Goal: Information Seeking & Learning: Find specific fact

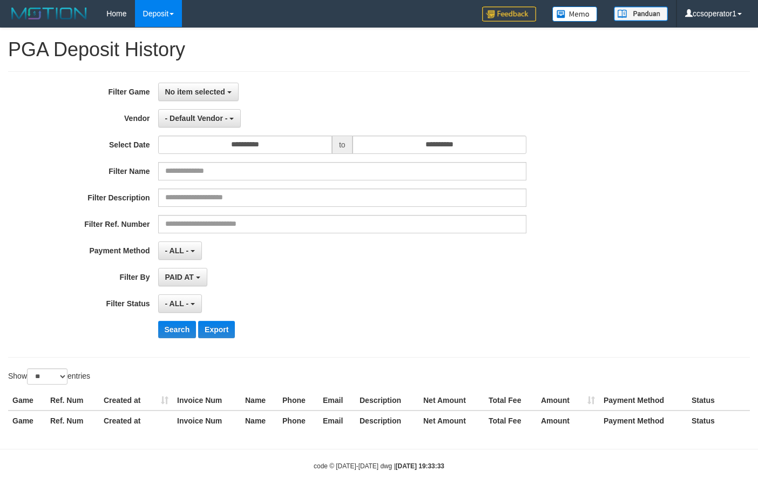
select select "**********"
select select "**"
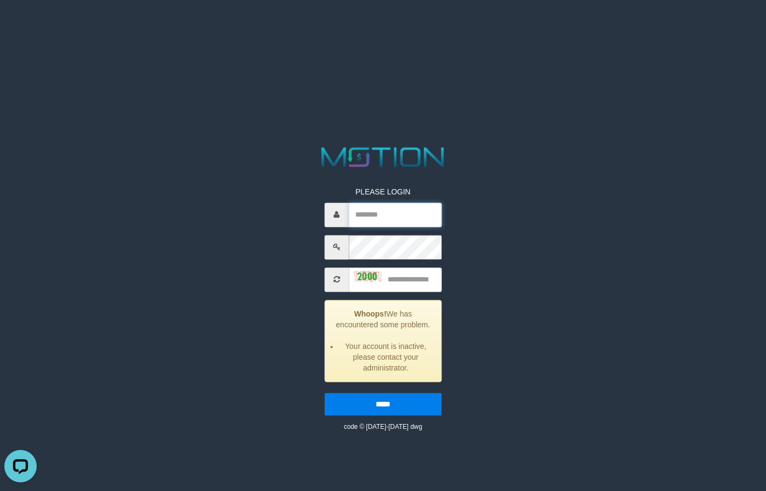
type input "**********"
click at [359, 281] on div at bounding box center [367, 275] width 27 height 11
click at [355, 276] on img at bounding box center [367, 276] width 27 height 11
click at [394, 276] on input "text" at bounding box center [395, 279] width 93 height 24
type input "****"
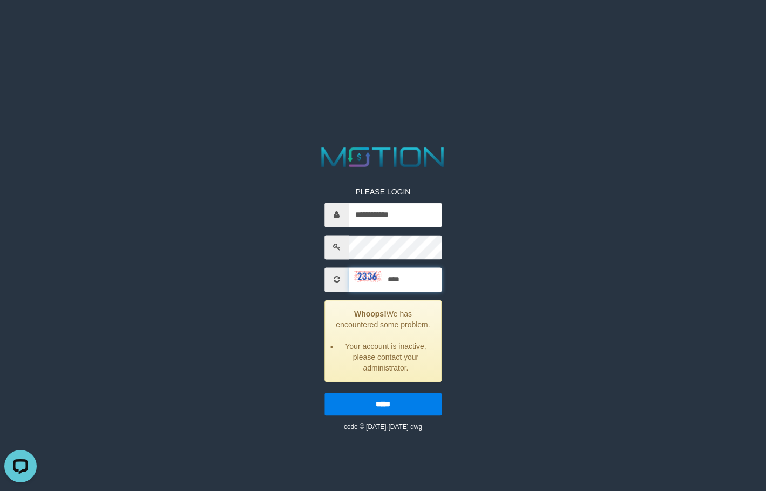
click at [324, 392] on input "*****" at bounding box center [382, 403] width 117 height 23
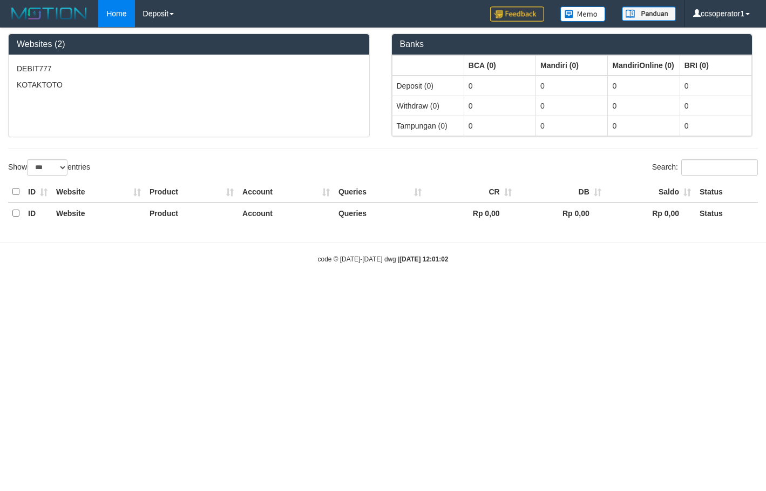
select select "***"
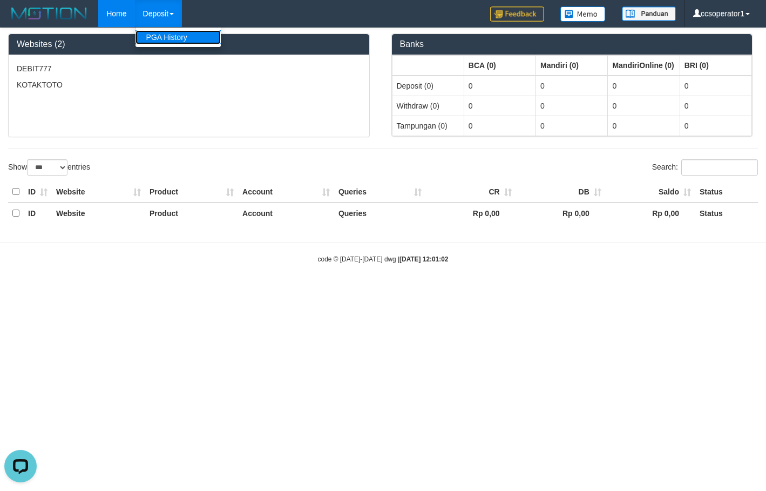
click at [172, 38] on link "PGA History" at bounding box center [177, 37] width 85 height 14
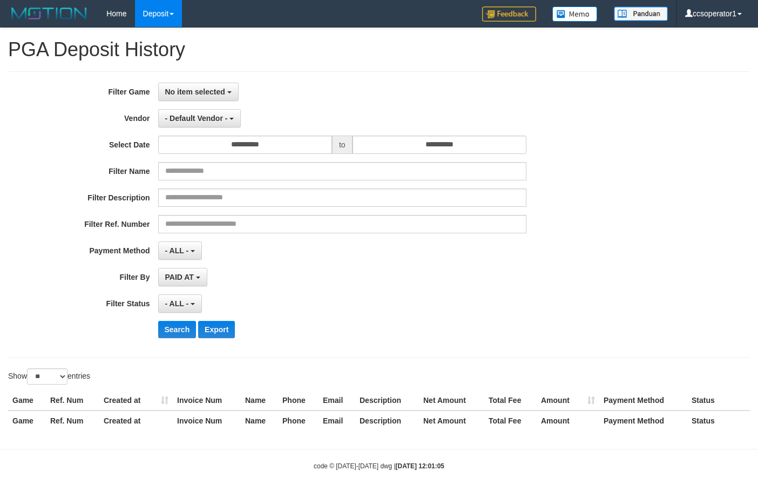
select select
select select "**"
click at [213, 87] on span "No item selected" at bounding box center [195, 91] width 60 height 9
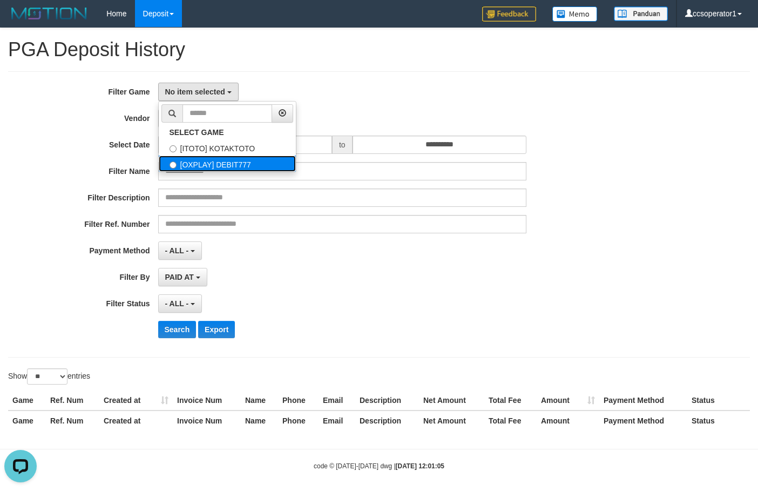
click at [237, 167] on label "[OXPLAY] DEBIT777" at bounding box center [227, 163] width 137 height 16
select select "****"
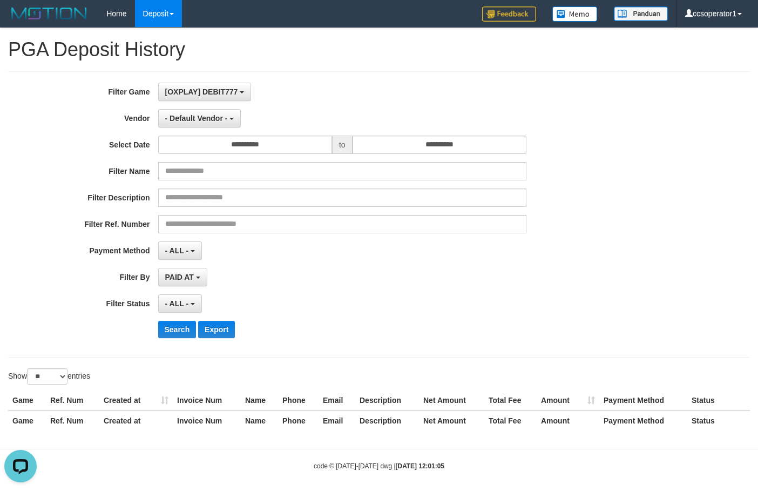
scroll to position [19, 0]
click at [215, 117] on span "- Default Vendor -" at bounding box center [196, 118] width 63 height 9
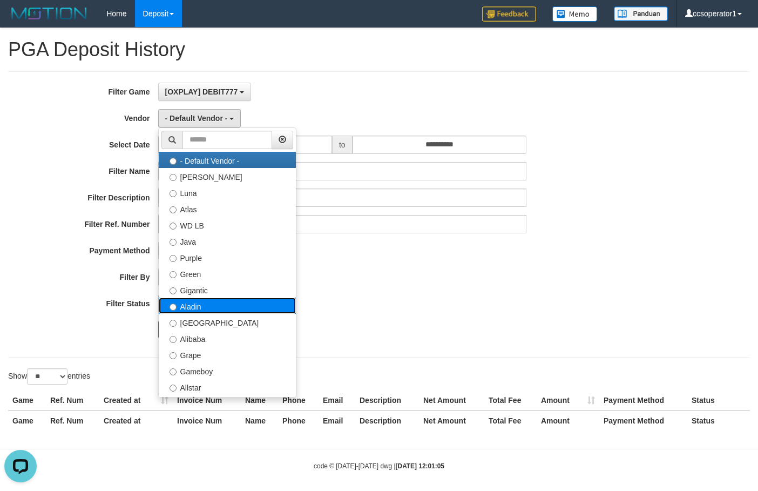
click at [227, 303] on label "Aladin" at bounding box center [227, 305] width 137 height 16
select select "**********"
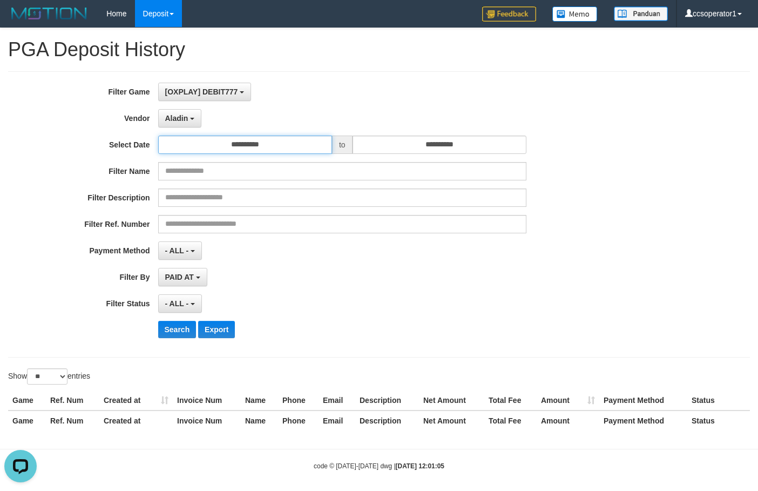
click at [256, 143] on input "**********" at bounding box center [245, 144] width 174 height 18
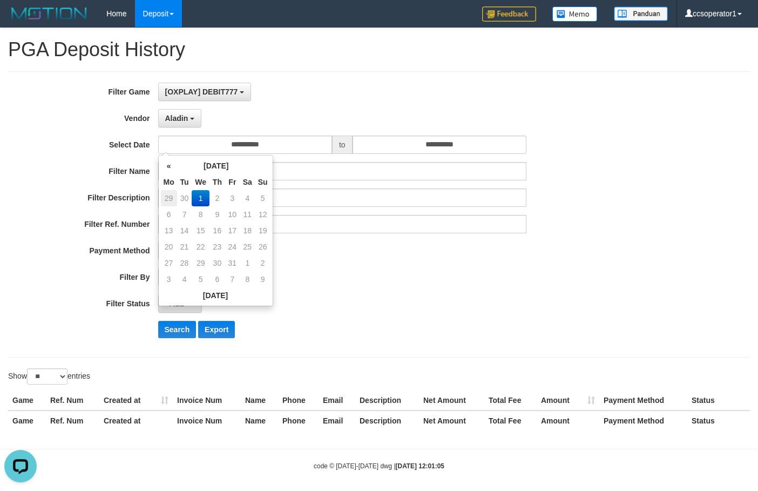
click at [172, 198] on td "29" at bounding box center [169, 198] width 16 height 16
type input "**********"
click at [61, 378] on select "** ** ** ***" at bounding box center [47, 376] width 40 height 16
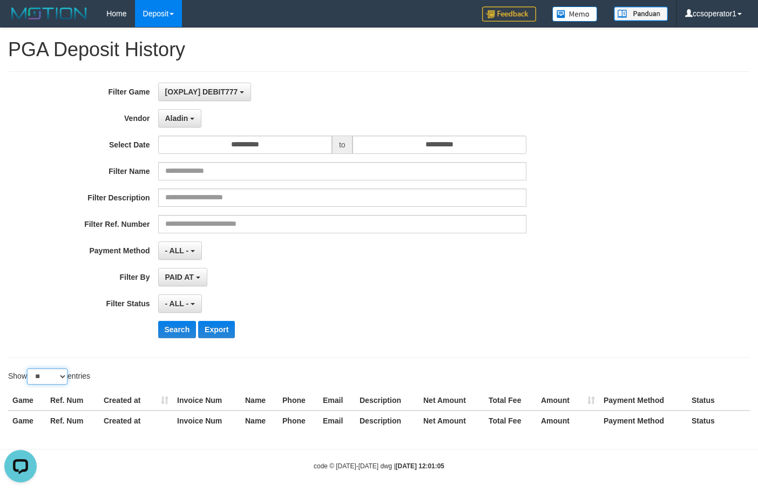
select select "**"
click at [29, 368] on select "** ** ** ***" at bounding box center [47, 376] width 40 height 16
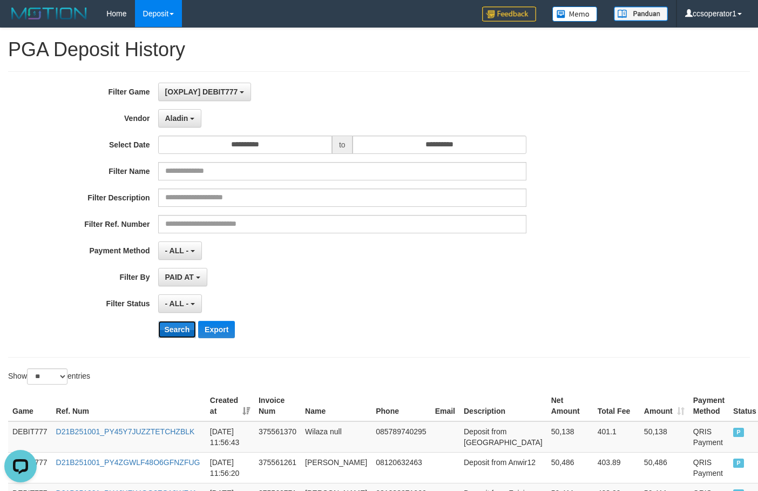
click at [172, 332] on button "Search" at bounding box center [177, 329] width 38 height 17
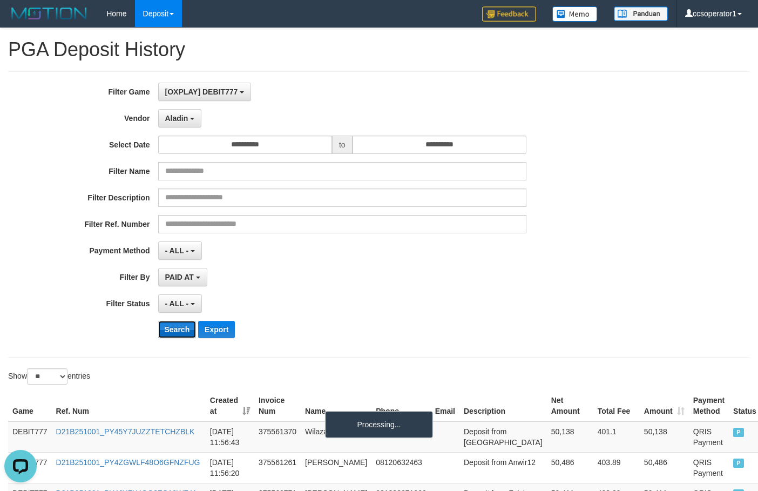
click at [172, 332] on button "Search" at bounding box center [177, 329] width 38 height 17
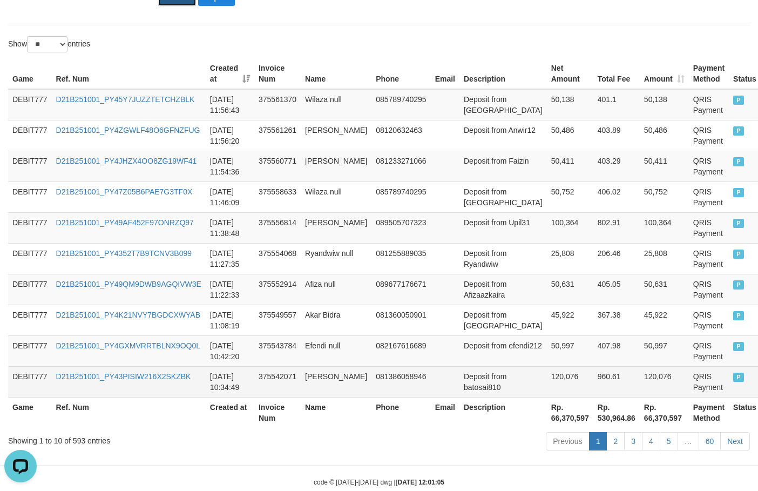
scroll to position [355, 0]
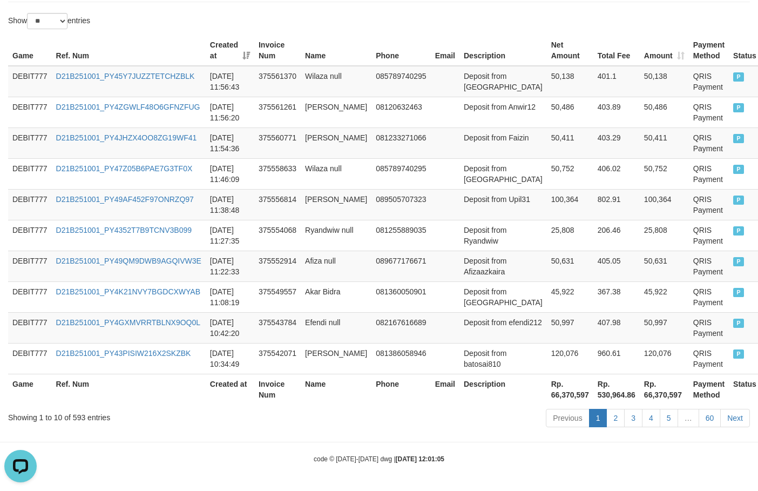
click at [547, 395] on th "Rp. 66,370,597" at bounding box center [570, 389] width 46 height 31
copy th "66,370,597"
click at [547, 395] on th "Rp. 66,370,597" at bounding box center [570, 389] width 46 height 31
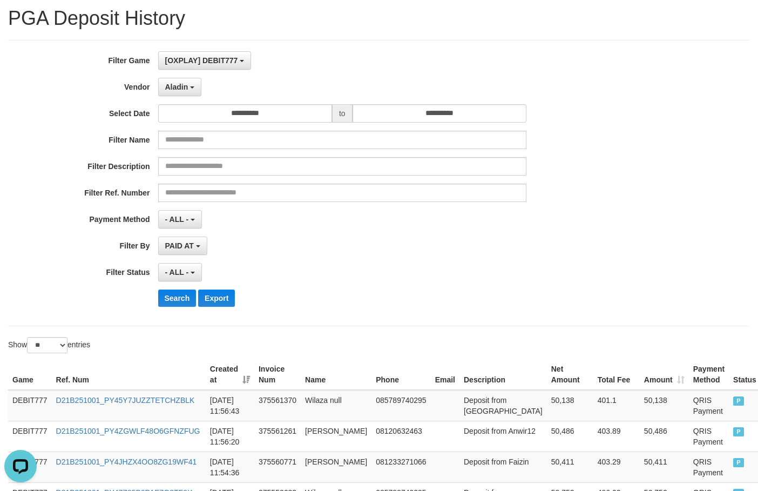
scroll to position [0, 0]
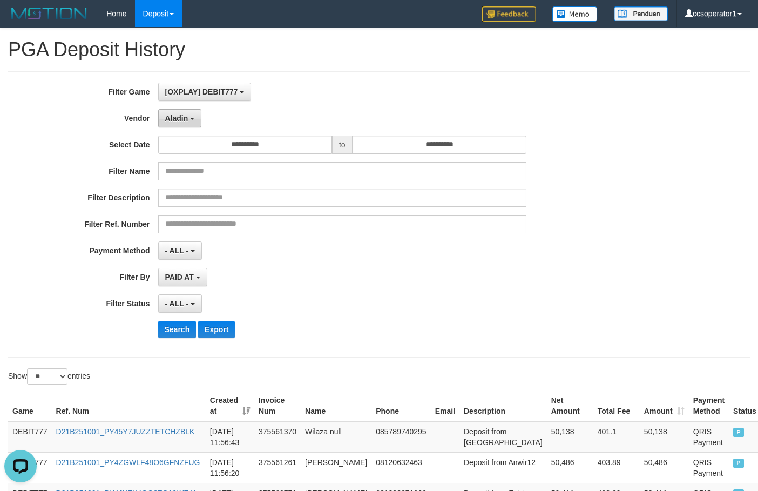
click at [169, 124] on button "Aladin" at bounding box center [180, 118] width 44 height 18
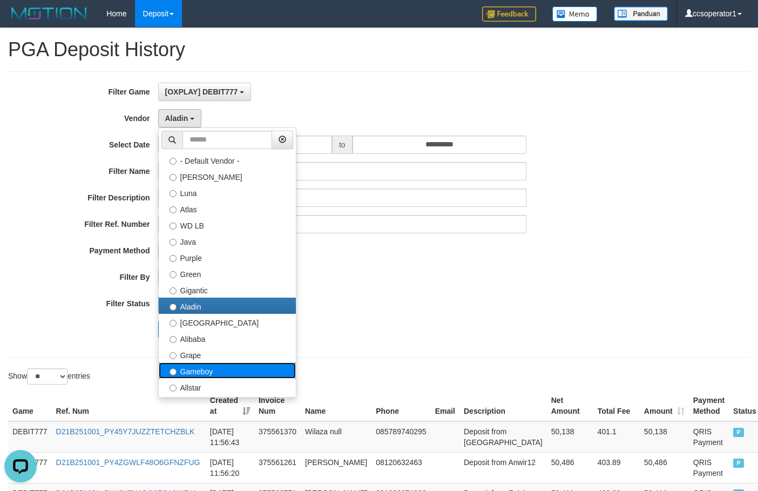
click at [225, 370] on label "Gameboy" at bounding box center [227, 370] width 137 height 16
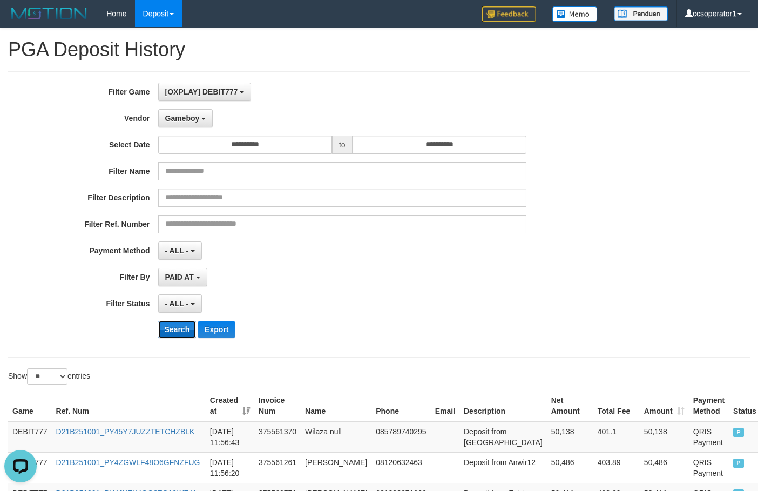
click at [172, 321] on button "Search" at bounding box center [177, 329] width 38 height 17
click at [171, 327] on button "Search" at bounding box center [177, 329] width 38 height 17
click at [170, 328] on button "Search" at bounding box center [177, 329] width 38 height 17
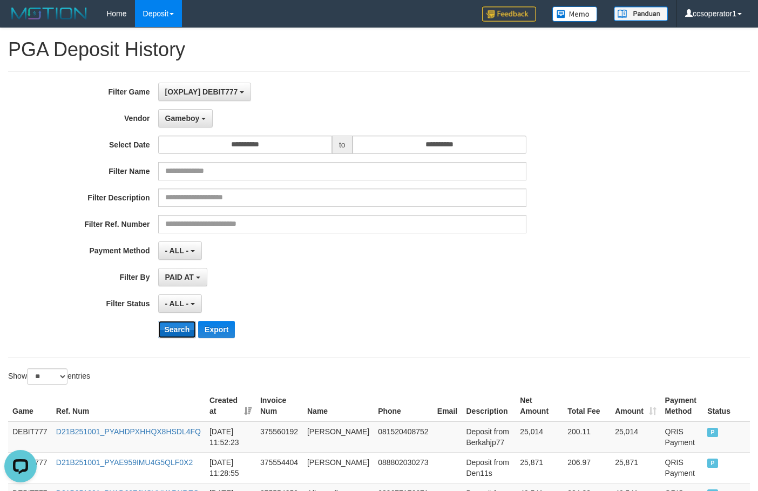
click at [181, 328] on button "Search" at bounding box center [177, 329] width 38 height 17
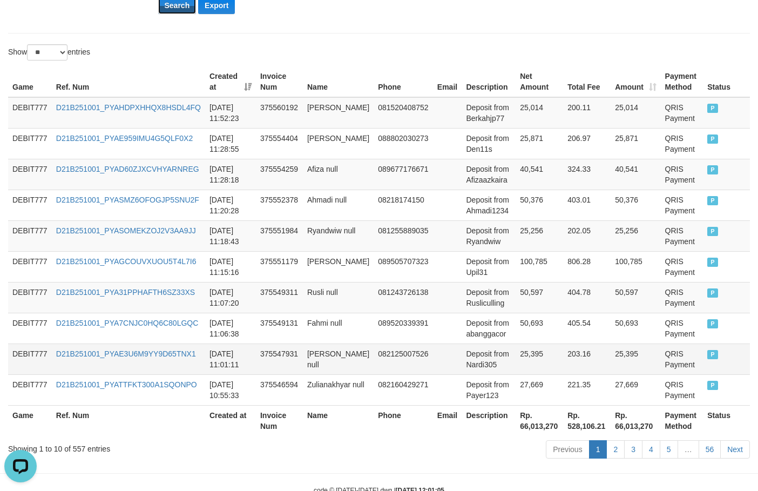
scroll to position [355, 0]
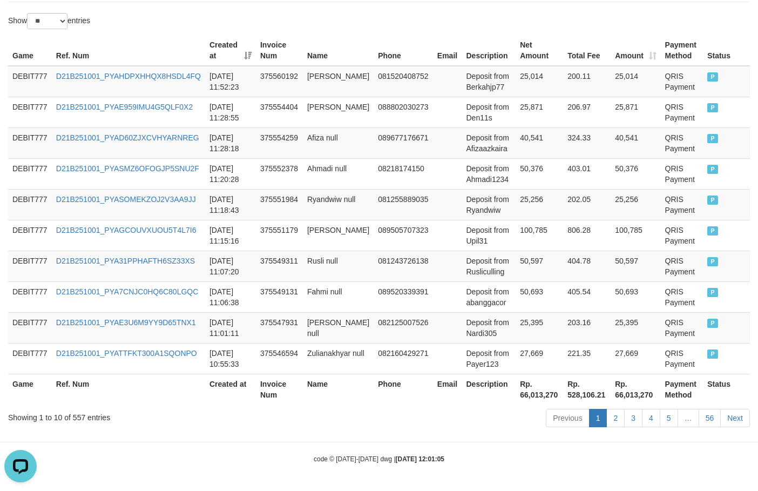
click at [517, 393] on th "Rp. 66,013,270" at bounding box center [539, 389] width 48 height 31
copy th "66,013,270"
click at [517, 393] on th "Rp. 66,013,270" at bounding box center [539, 389] width 48 height 31
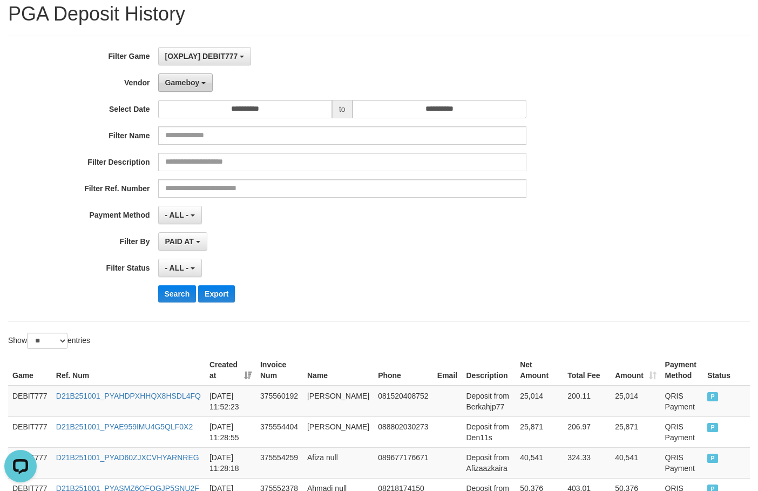
scroll to position [31, 0]
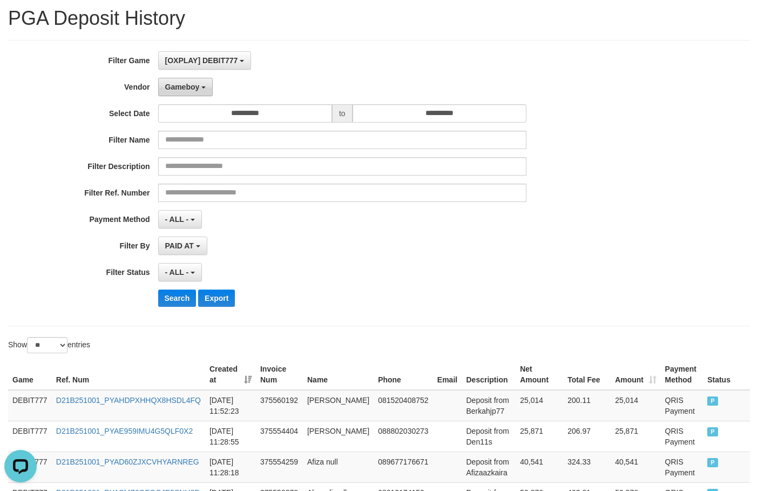
click at [201, 86] on button "Gameboy" at bounding box center [185, 87] width 55 height 18
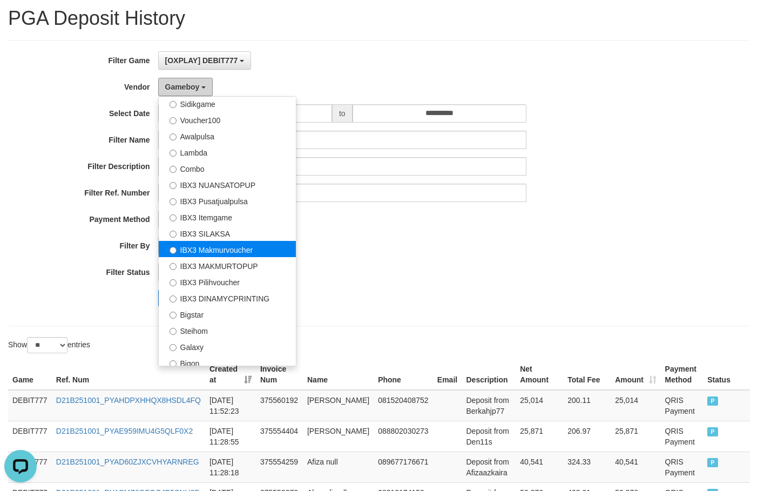
scroll to position [403, 0]
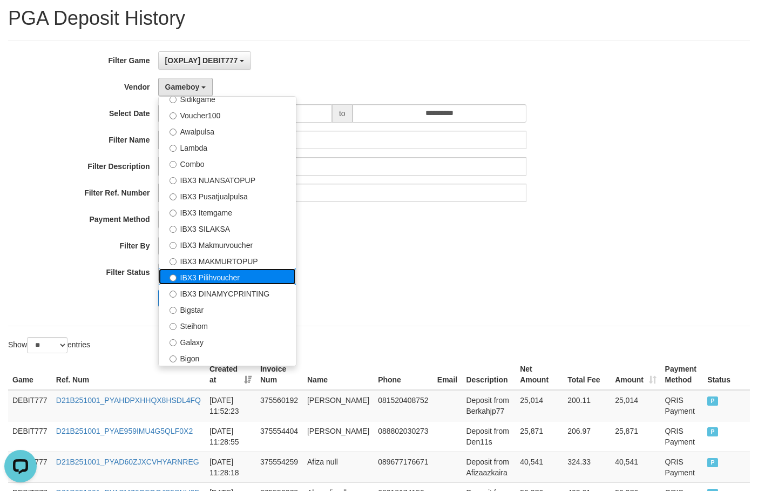
click at [253, 277] on label "IBX3 Pilihvoucher" at bounding box center [227, 276] width 137 height 16
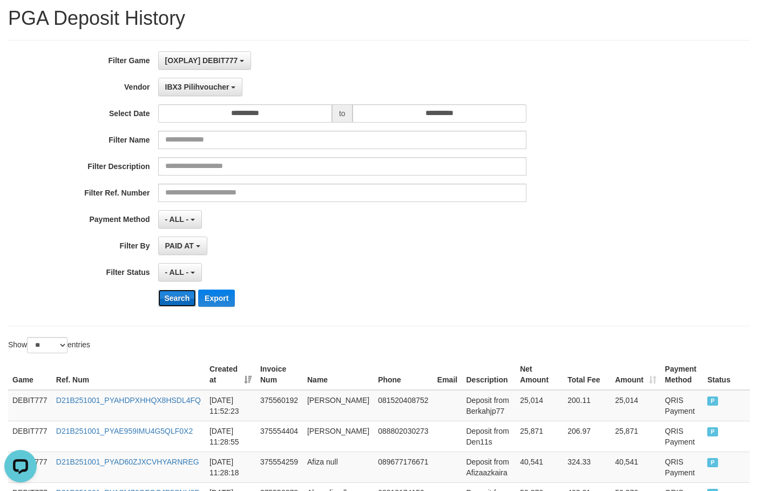
click at [171, 301] on button "Search" at bounding box center [177, 297] width 38 height 17
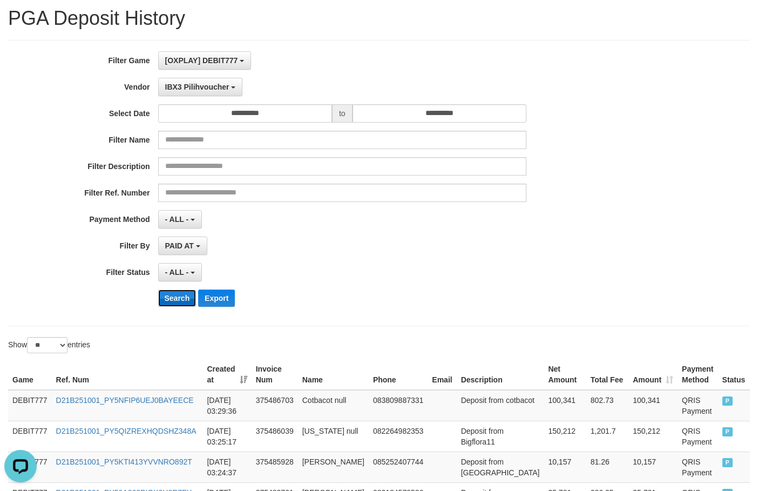
click at [171, 301] on button "Search" at bounding box center [177, 297] width 38 height 17
click at [168, 298] on button "Search" at bounding box center [177, 297] width 38 height 17
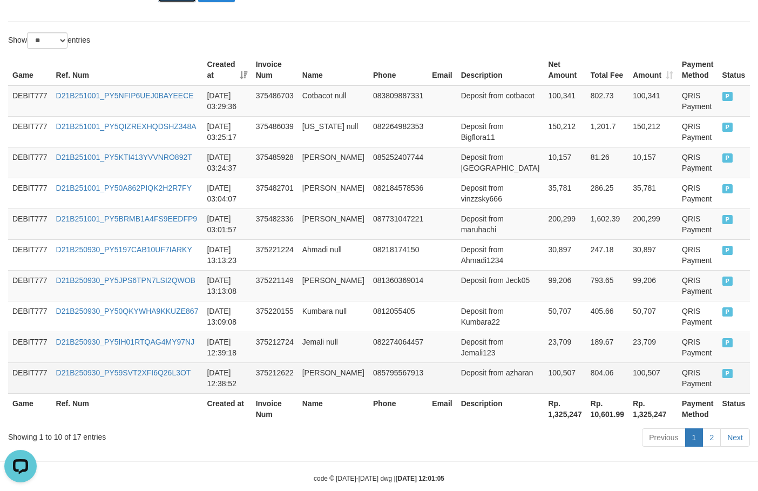
scroll to position [355, 0]
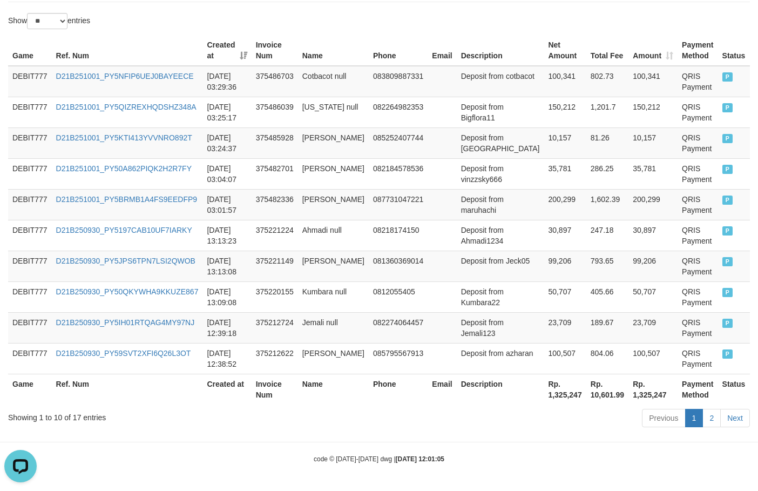
click at [544, 398] on th "Rp. 1,325,247" at bounding box center [565, 389] width 42 height 31
copy th "1,325,247"
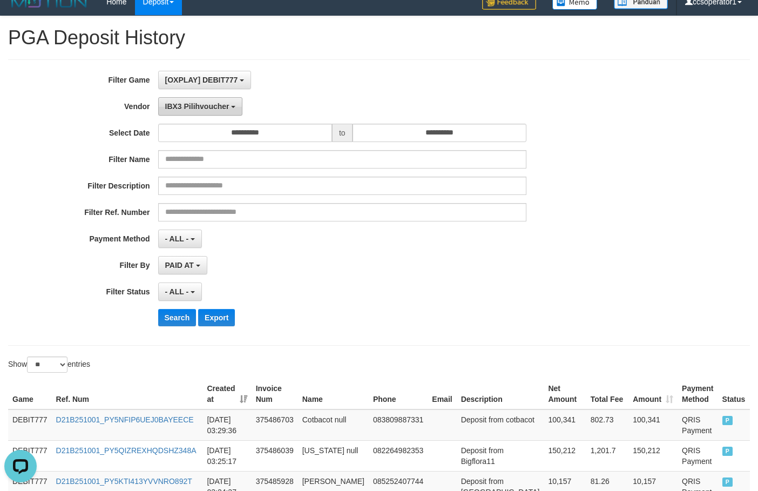
scroll to position [0, 0]
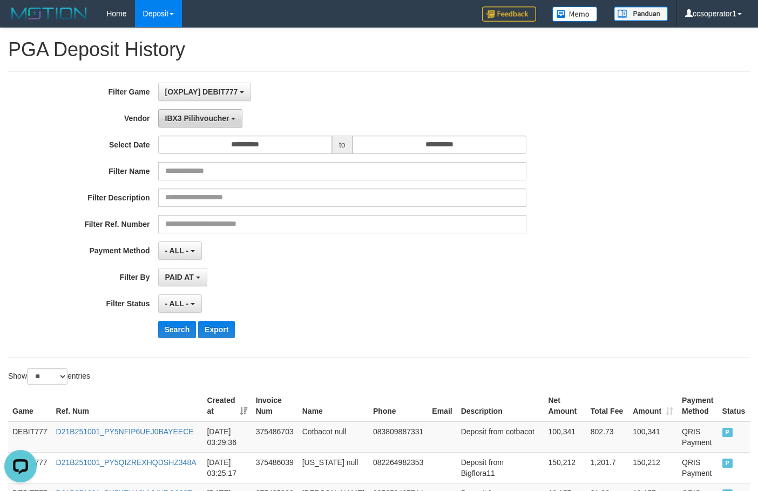
click at [215, 110] on button "IBX3 Pilihvoucher" at bounding box center [200, 118] width 85 height 18
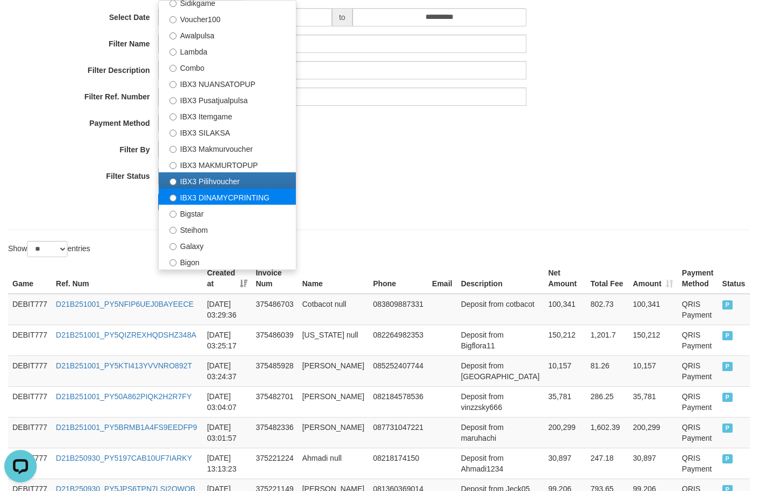
scroll to position [108, 0]
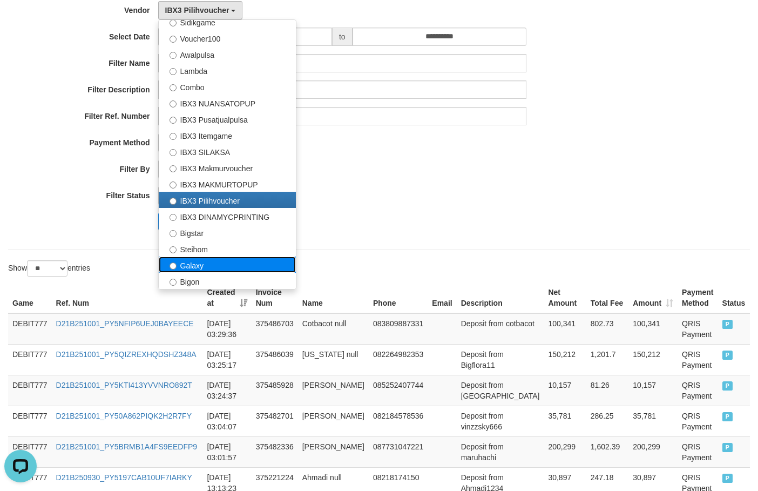
click at [232, 260] on label "Galaxy" at bounding box center [227, 264] width 137 height 16
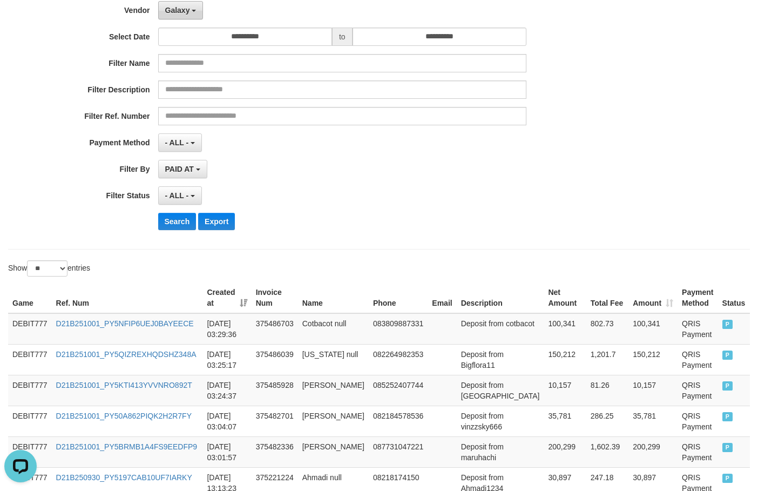
click at [186, 13] on span "Galaxy" at bounding box center [177, 10] width 25 height 9
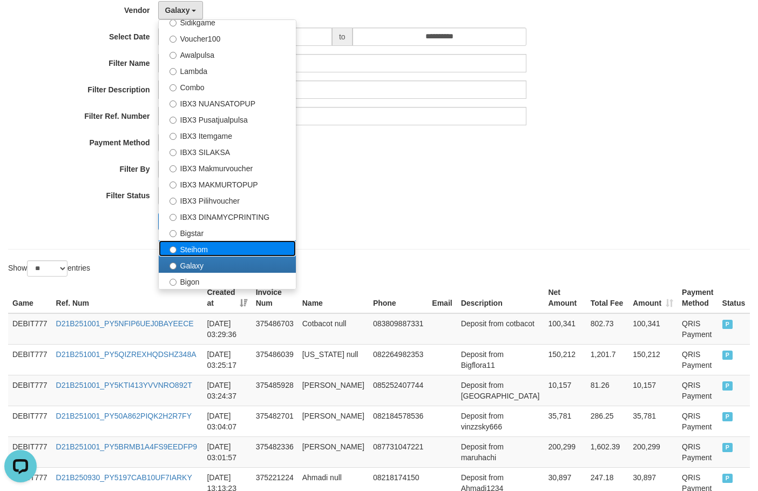
click at [228, 245] on label "Steihom" at bounding box center [227, 248] width 137 height 16
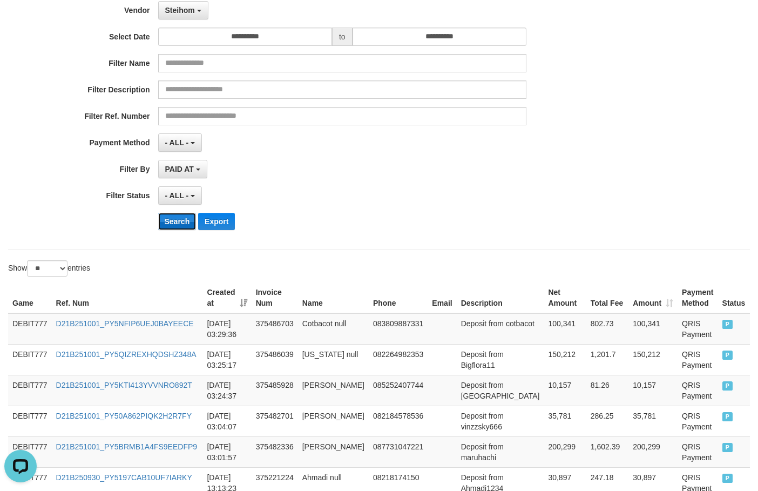
click at [177, 226] on button "Search" at bounding box center [177, 221] width 38 height 17
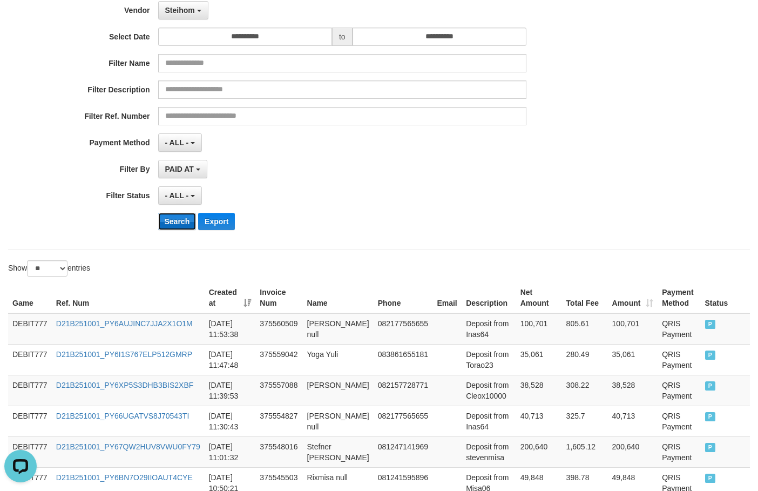
click at [177, 226] on button "Search" at bounding box center [177, 221] width 38 height 17
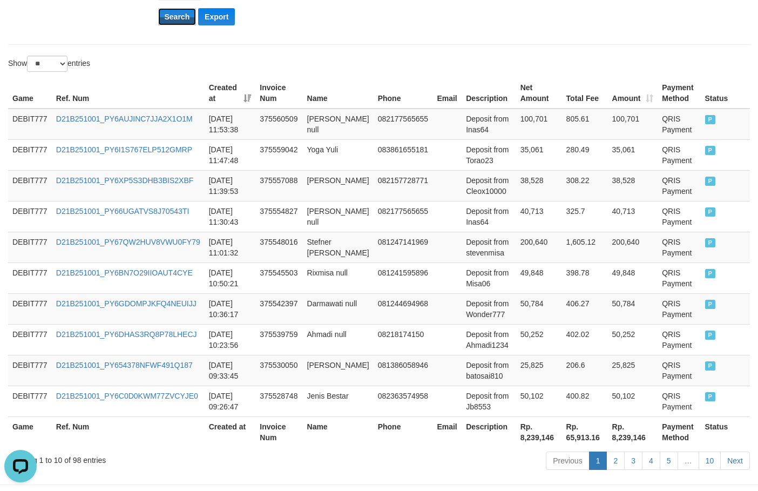
scroll to position [355, 0]
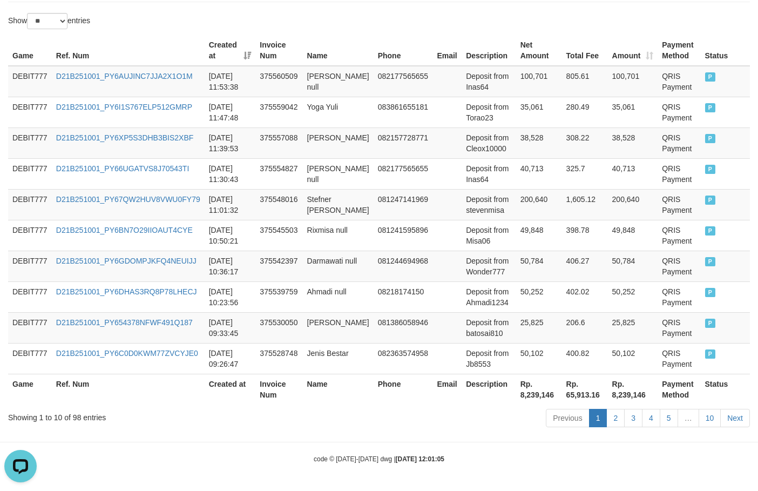
click at [517, 397] on th "Rp. 8,239,146" at bounding box center [539, 389] width 46 height 31
copy th "8,239,146"
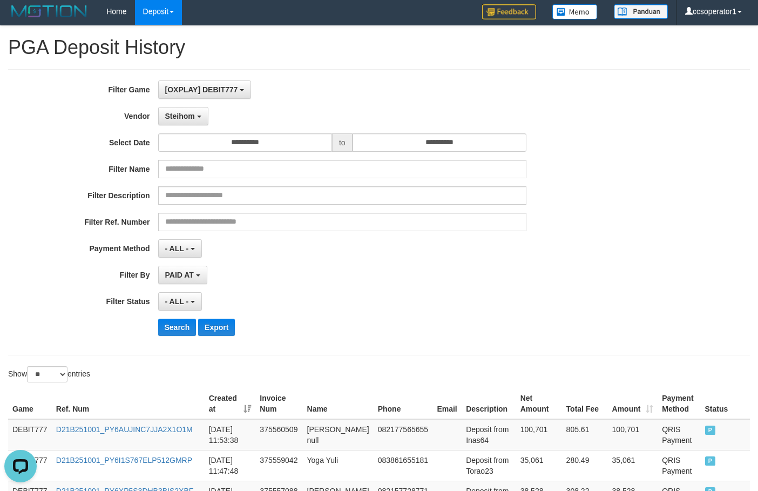
scroll to position [0, 0]
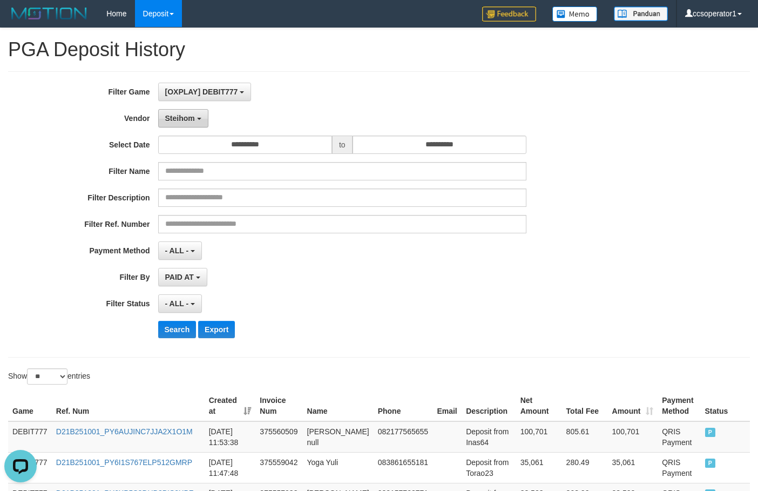
click at [194, 122] on span "Steihom" at bounding box center [180, 118] width 30 height 9
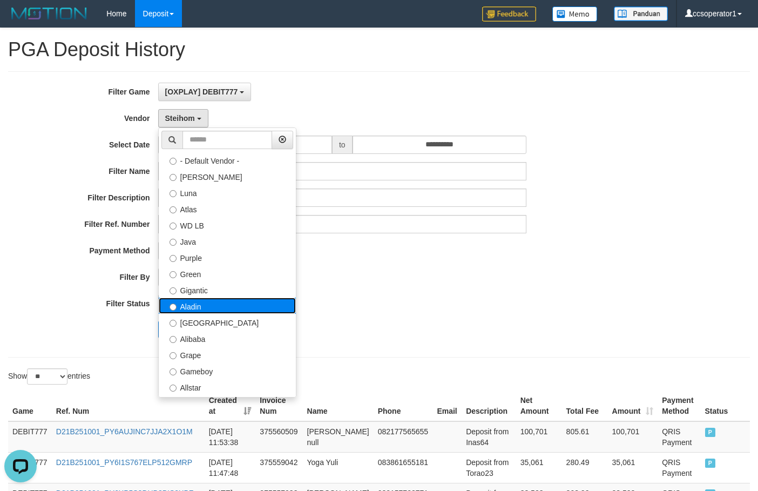
click at [215, 304] on label "Aladin" at bounding box center [227, 305] width 137 height 16
select select "**********"
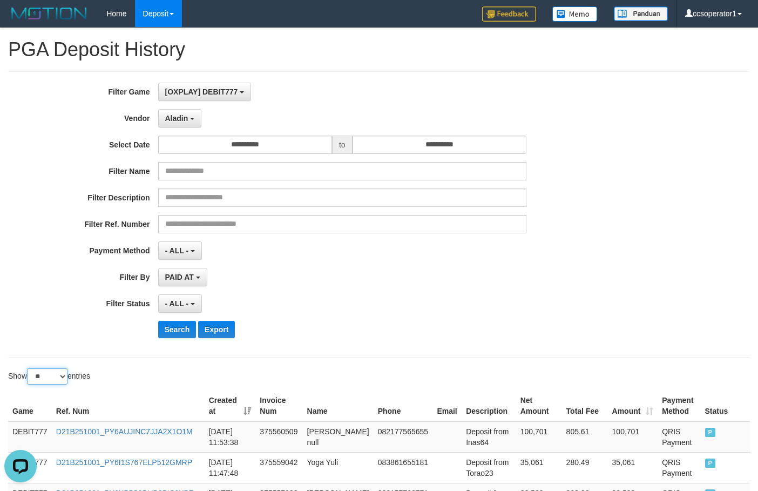
click at [55, 378] on select "** ** ** ***" at bounding box center [47, 376] width 40 height 16
select select "**"
click at [29, 368] on select "** ** ** ***" at bounding box center [47, 376] width 40 height 16
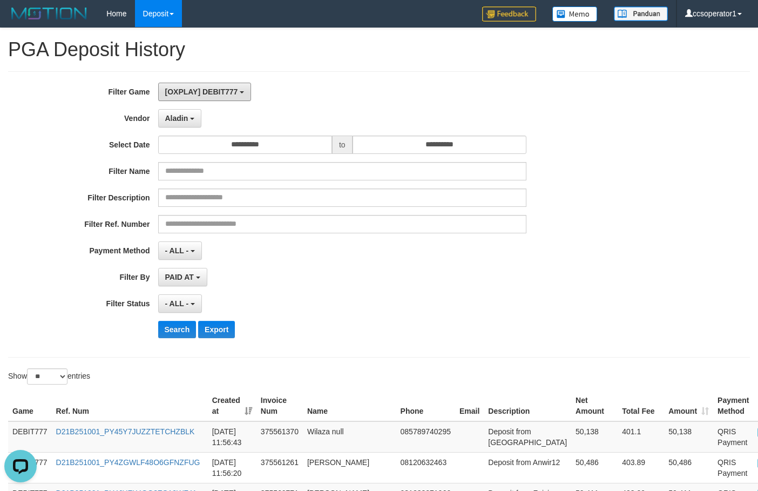
drag, startPoint x: 222, startPoint y: 94, endPoint x: 233, endPoint y: 137, distance: 44.0
click at [222, 93] on span "[OXPLAY] DEBIT777" at bounding box center [201, 91] width 73 height 9
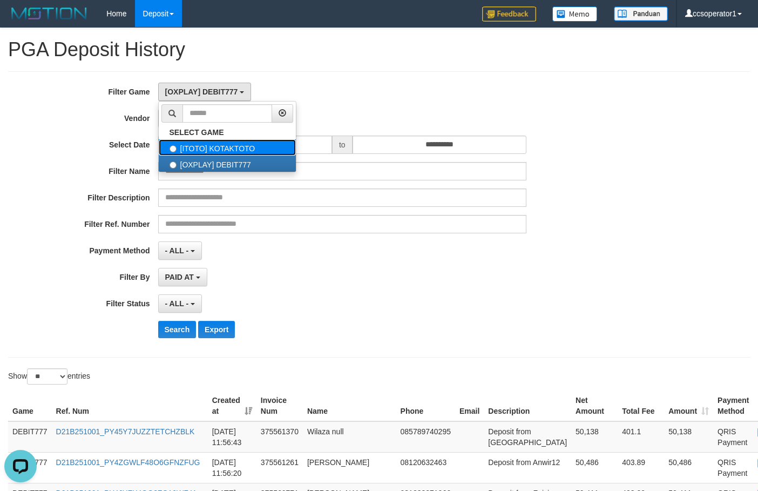
click at [266, 140] on label "[ITOTO] KOTAKTOTO" at bounding box center [227, 147] width 137 height 16
select select "****"
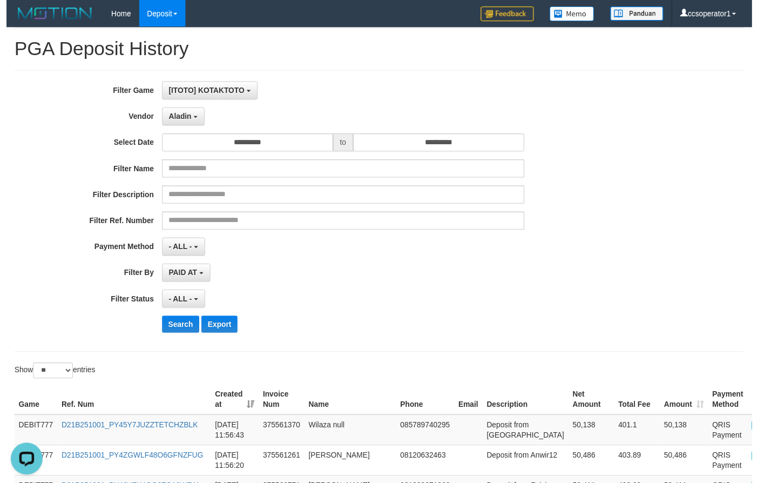
scroll to position [18, 0]
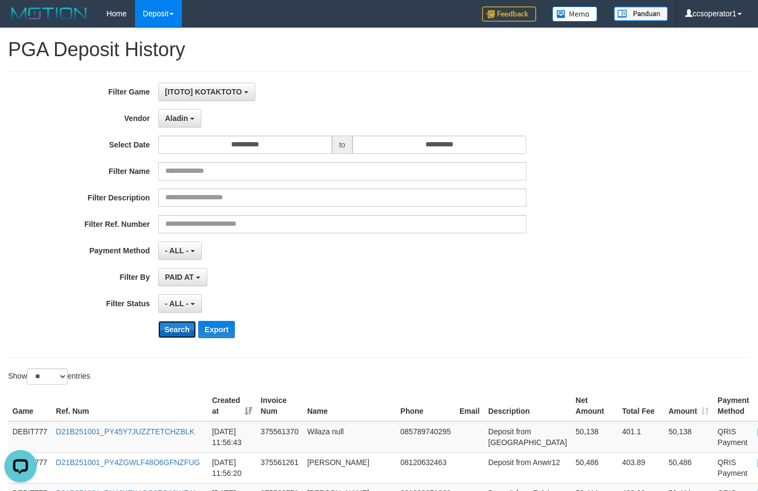
click at [168, 329] on button "Search" at bounding box center [177, 329] width 38 height 17
click at [170, 329] on button "Search" at bounding box center [177, 329] width 38 height 17
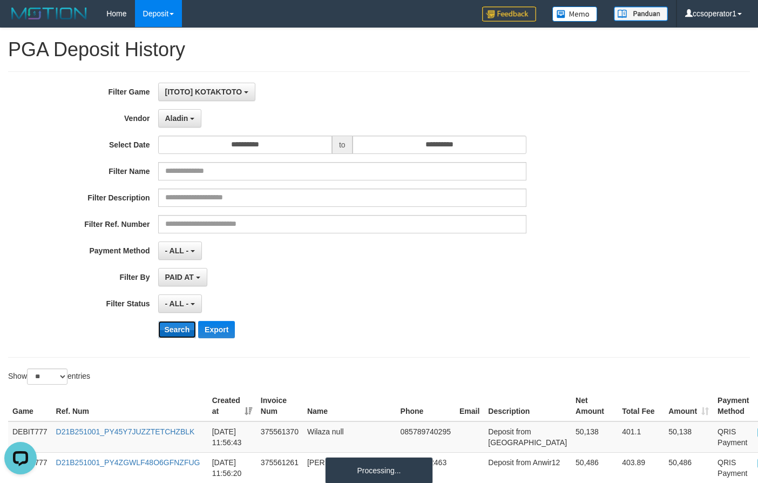
click at [170, 329] on button "Search" at bounding box center [177, 329] width 38 height 17
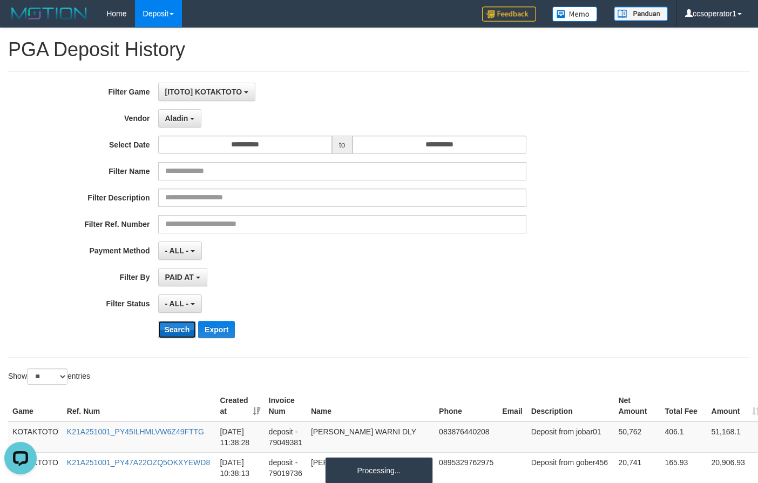
click at [170, 329] on button "Search" at bounding box center [177, 329] width 38 height 17
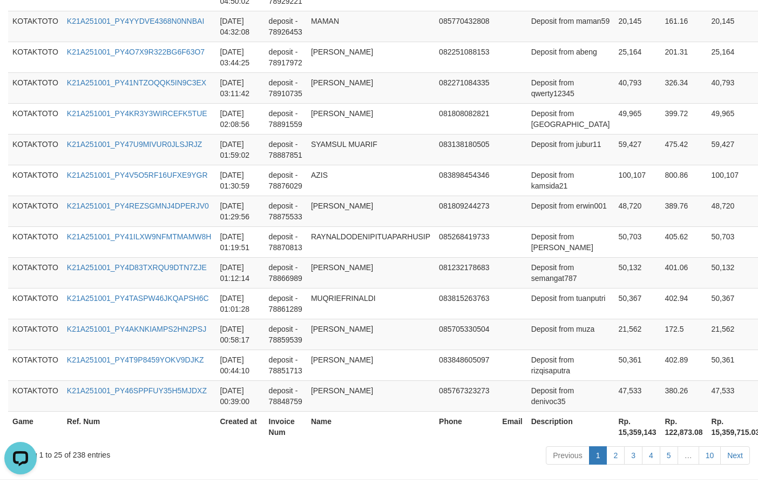
scroll to position [825, 0]
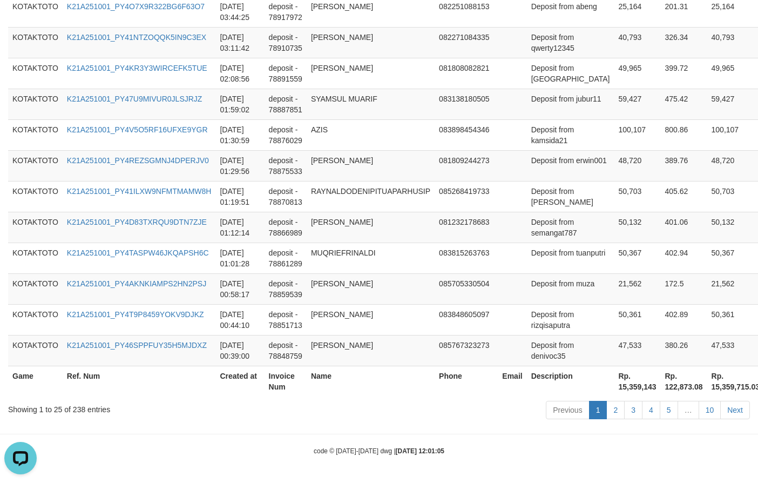
click at [614, 391] on th "Rp. 15,359,143" at bounding box center [637, 380] width 46 height 31
copy th "15,359,143"
click at [614, 391] on th "Rp. 15,359,143" at bounding box center [637, 380] width 46 height 31
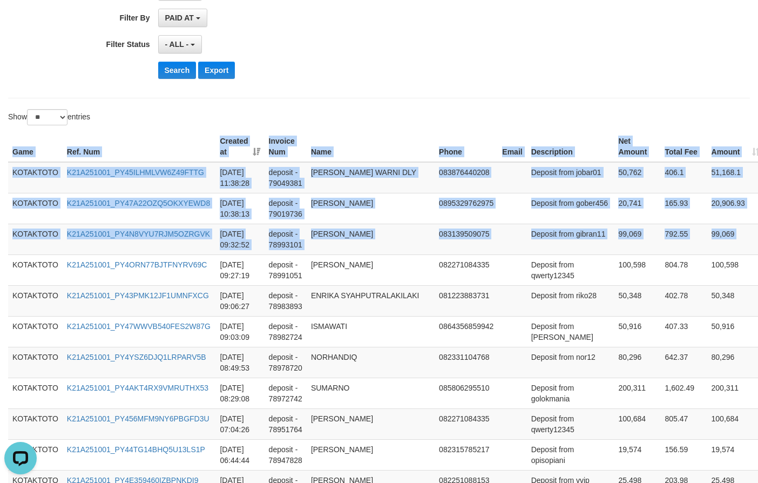
scroll to position [259, 45]
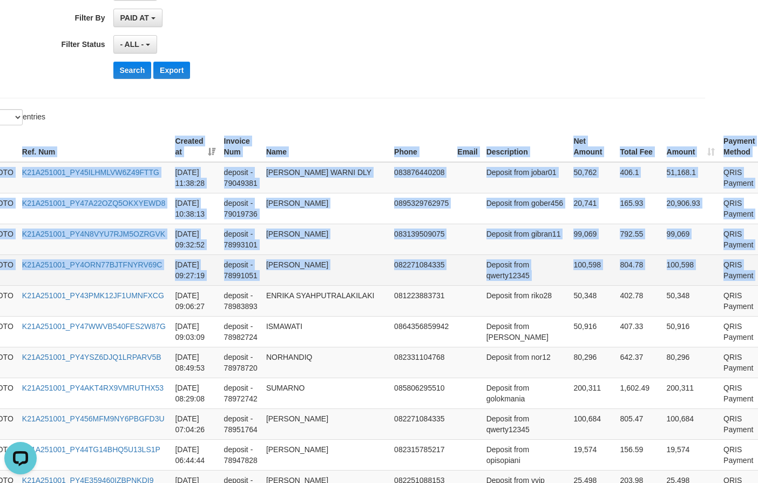
copy table "Game Ref. Num Created at Invoice Num Name Phone Email Description Net Amount To…"
drag, startPoint x: 13, startPoint y: 154, endPoint x: 754, endPoint y: 272, distance: 749.9
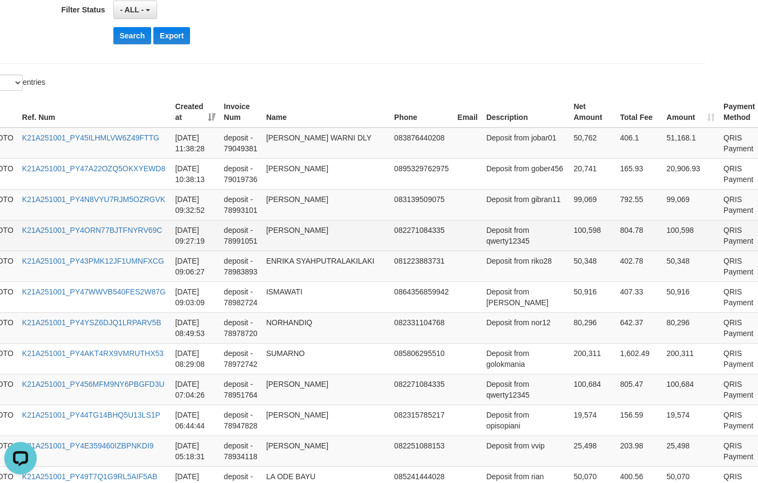
scroll to position [313, 45]
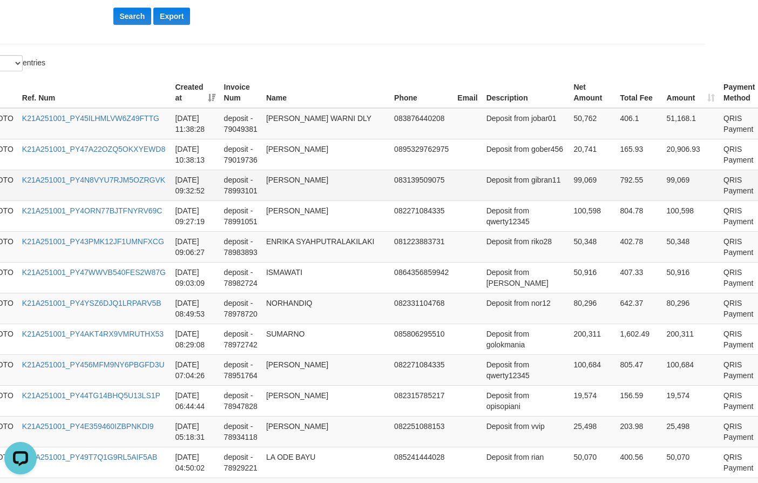
click at [569, 180] on td "99,069" at bounding box center [592, 184] width 46 height 31
copy td "99,069"
click at [569, 180] on td "99,069" at bounding box center [592, 184] width 46 height 31
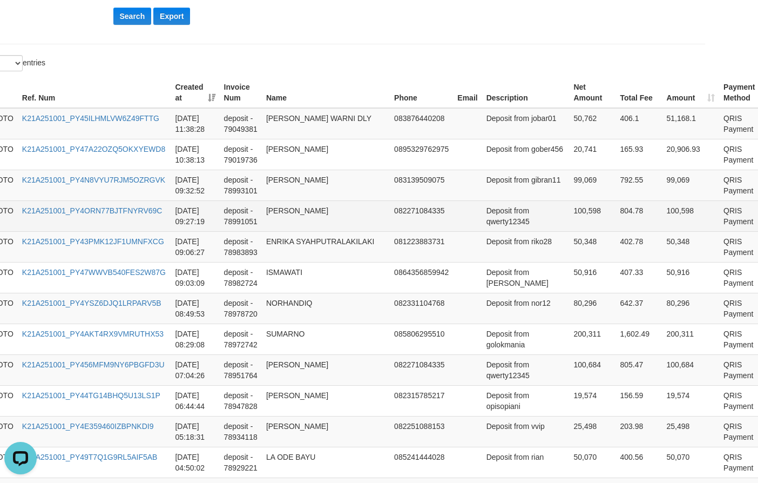
click at [569, 208] on td "100,598" at bounding box center [592, 215] width 46 height 31
copy td "100,598"
click at [569, 208] on td "100,598" at bounding box center [592, 215] width 46 height 31
copy td "100,598"
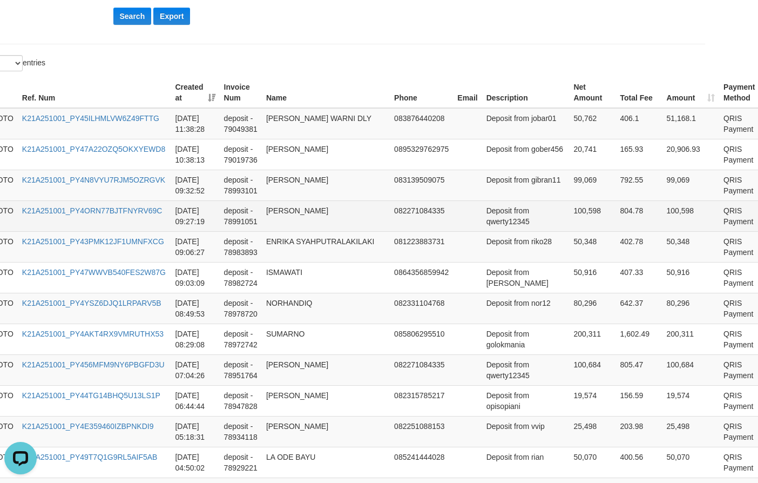
click at [569, 210] on td "100,598" at bounding box center [592, 215] width 46 height 31
copy td "100,598"
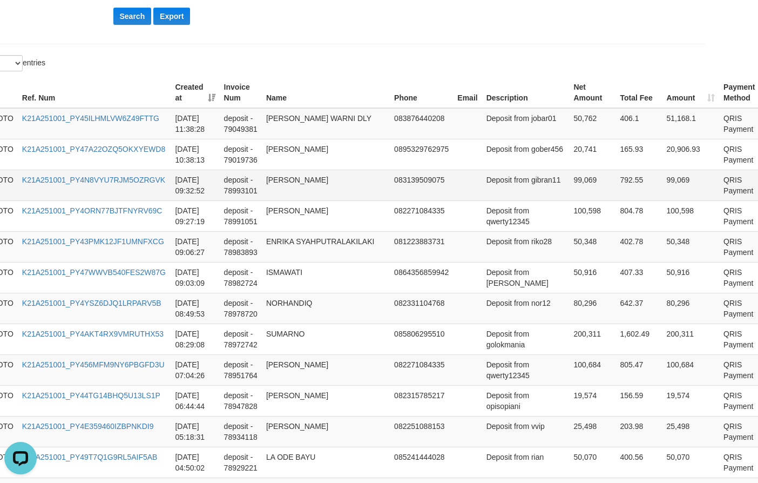
click at [569, 178] on td "99,069" at bounding box center [592, 184] width 46 height 31
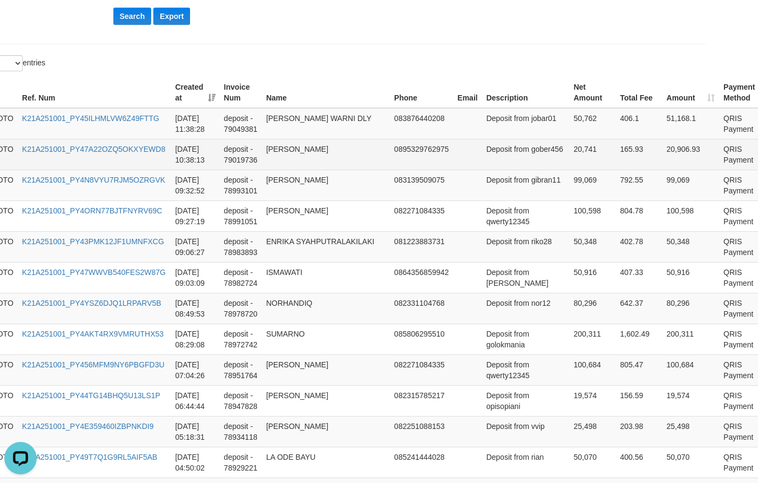
click at [569, 164] on td "20,741" at bounding box center [592, 154] width 46 height 31
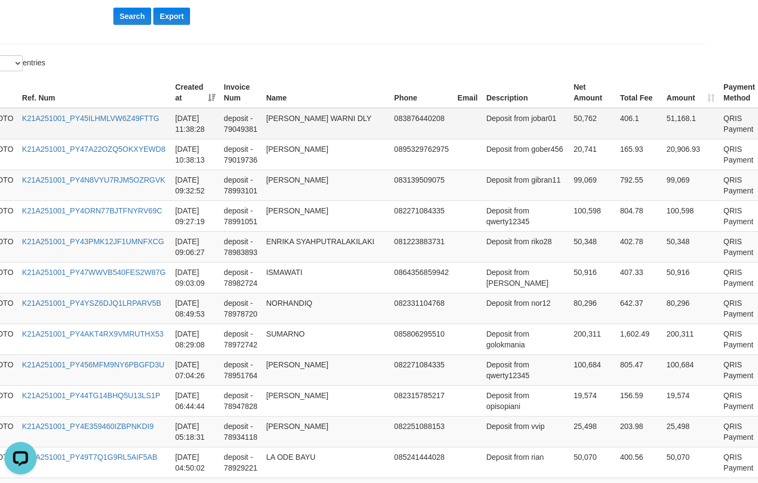
click at [569, 116] on td "50,762" at bounding box center [592, 123] width 46 height 31
click at [503, 127] on td "Deposit from jobar01" at bounding box center [525, 123] width 87 height 31
click at [505, 170] on td "Deposit from gibran11" at bounding box center [525, 184] width 87 height 31
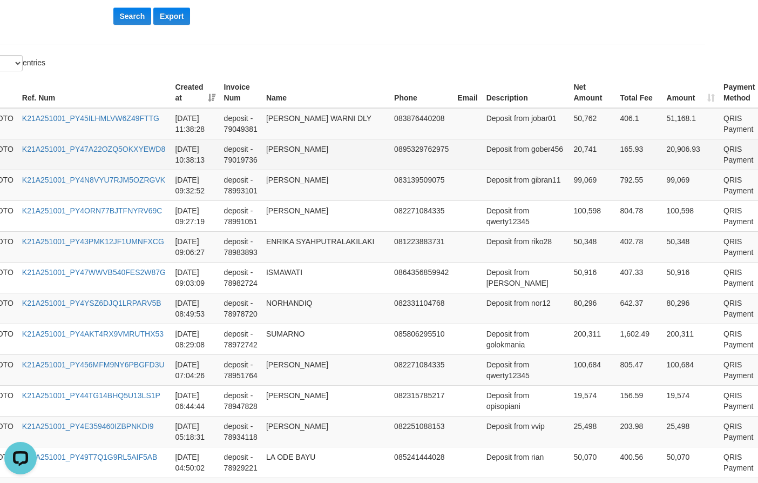
click at [505, 166] on td "Deposit from gober456" at bounding box center [525, 154] width 87 height 31
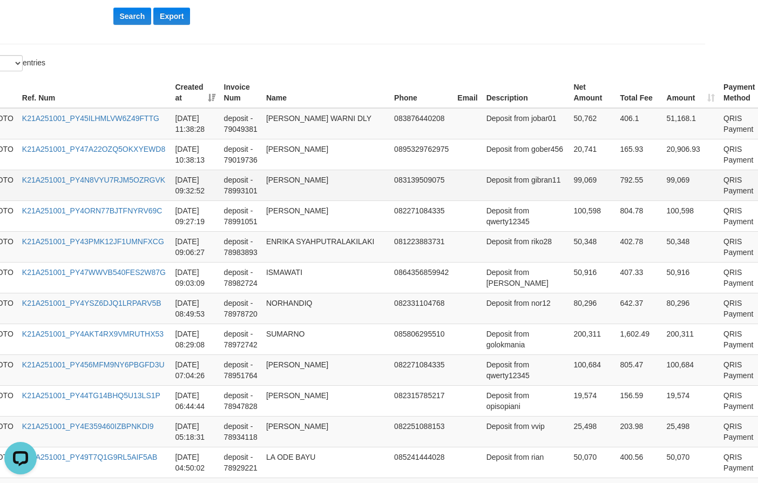
click at [505, 196] on td "Deposit from gibran11" at bounding box center [525, 184] width 87 height 31
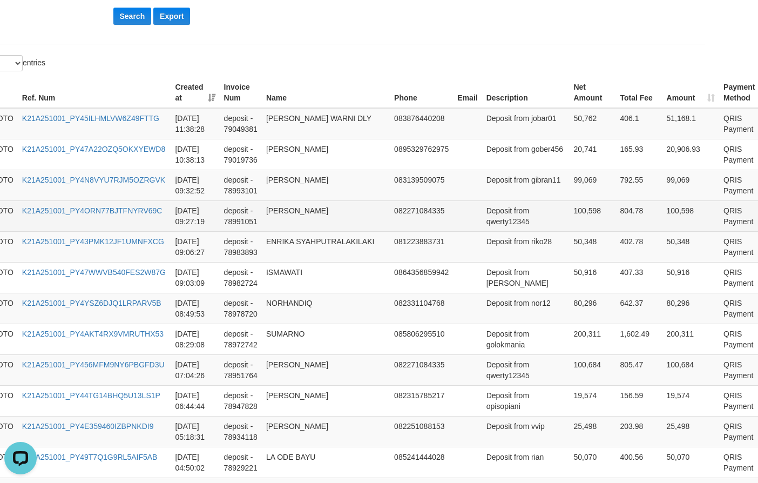
click at [515, 227] on td "Deposit from qwerty12345" at bounding box center [525, 215] width 87 height 31
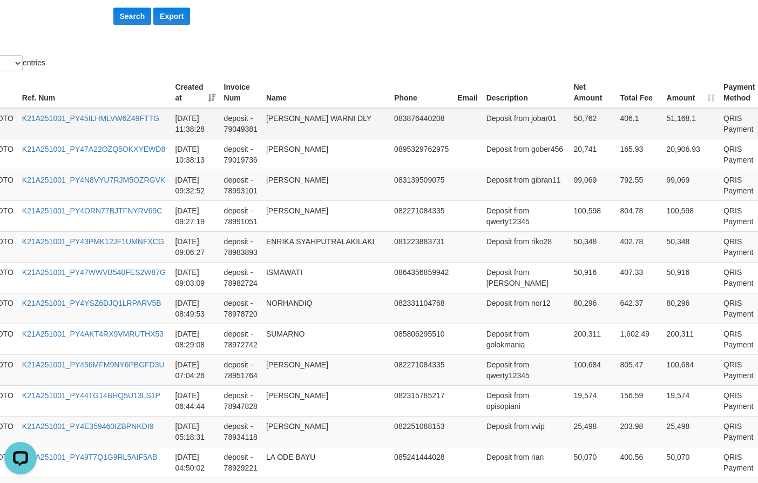
click at [294, 121] on td "NILA WARNI DLY" at bounding box center [326, 123] width 128 height 31
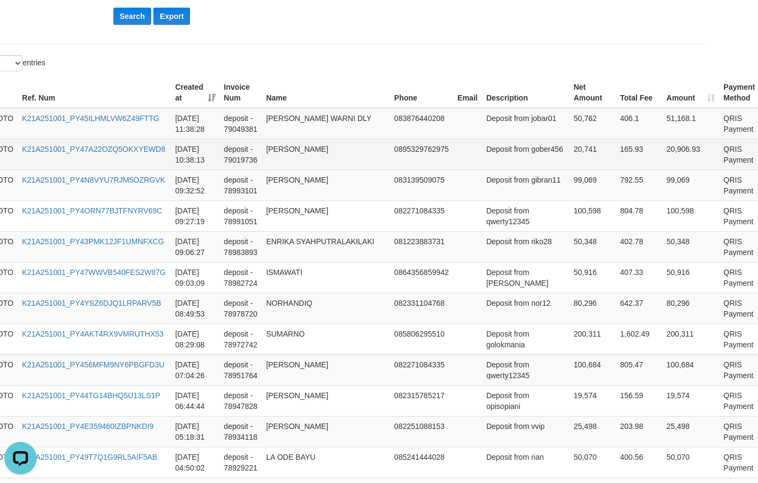
click at [307, 157] on td "SLAMET RIYADI" at bounding box center [326, 154] width 128 height 31
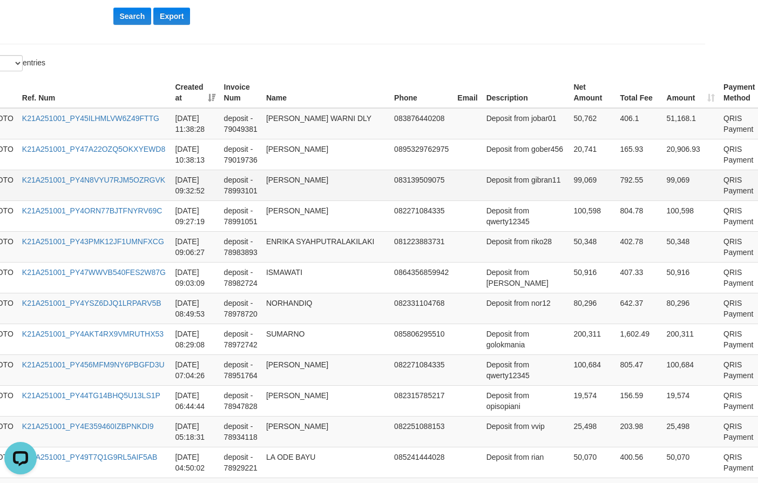
click at [274, 187] on td "MANSUR" at bounding box center [326, 184] width 128 height 31
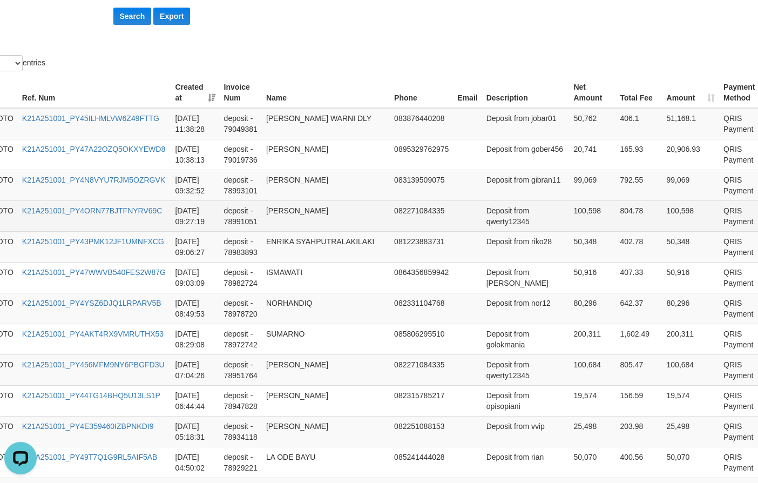
click at [291, 223] on td "LAODE MUHAMMAD CHEMAL YAHYA" at bounding box center [326, 215] width 128 height 31
click at [291, 224] on td "LAODE MUHAMMAD CHEMAL YAHYA" at bounding box center [326, 215] width 128 height 31
